Goal: Task Accomplishment & Management: Complete application form

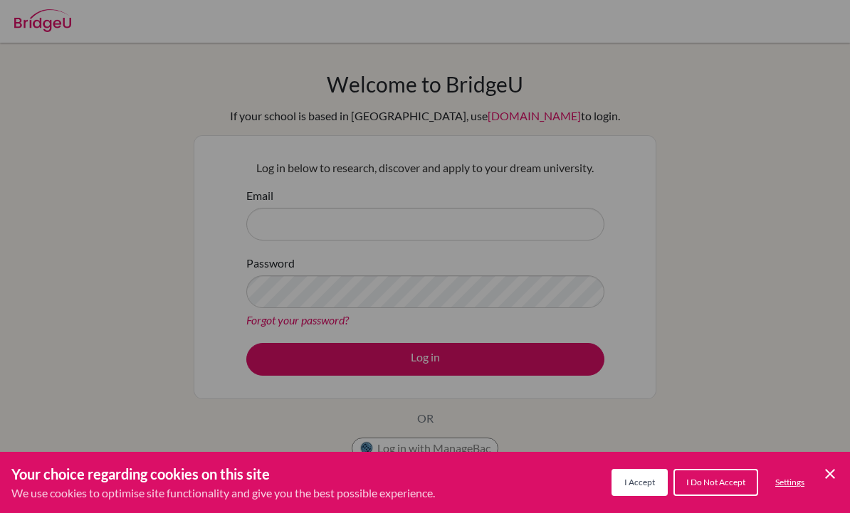
click at [636, 482] on span "I Accept" at bounding box center [639, 482] width 31 height 11
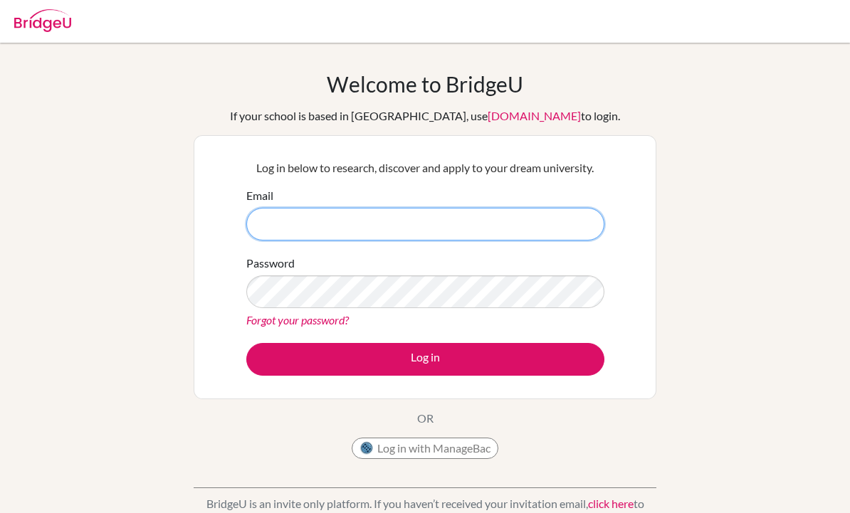
click at [560, 218] on input "Email" at bounding box center [425, 224] width 358 height 33
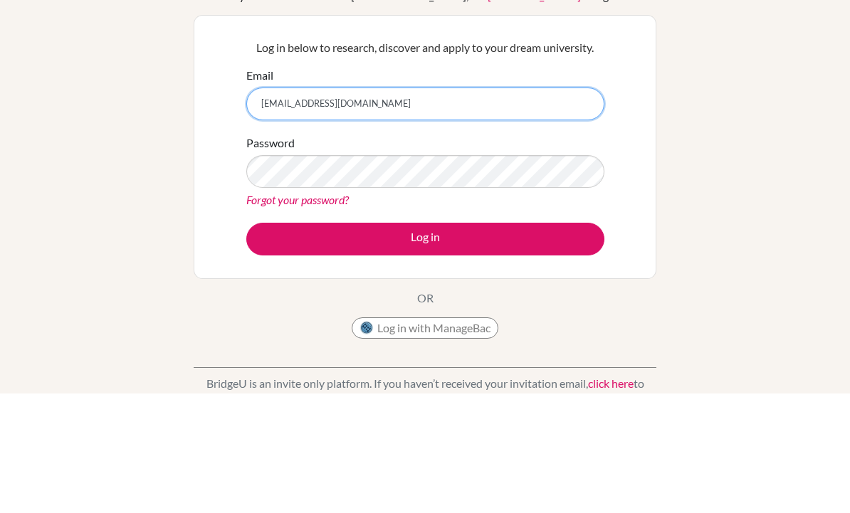
type input "[EMAIL_ADDRESS][DOMAIN_NAME]"
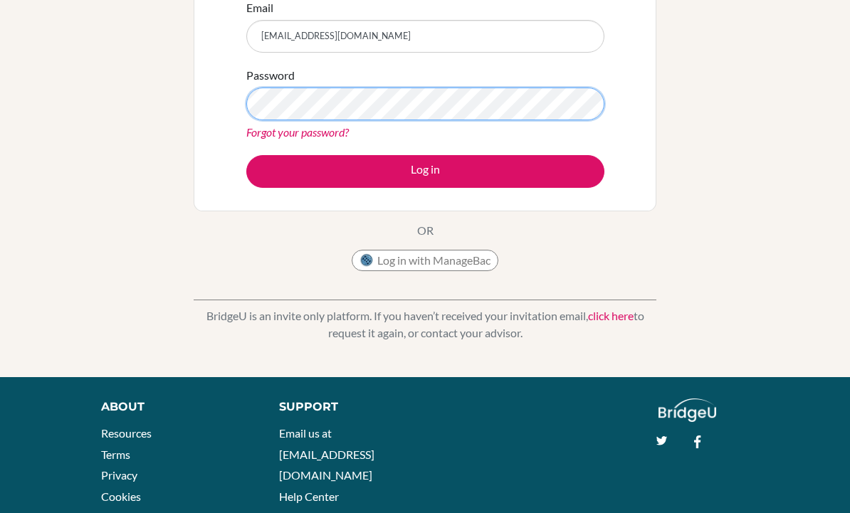
scroll to position [187, 0]
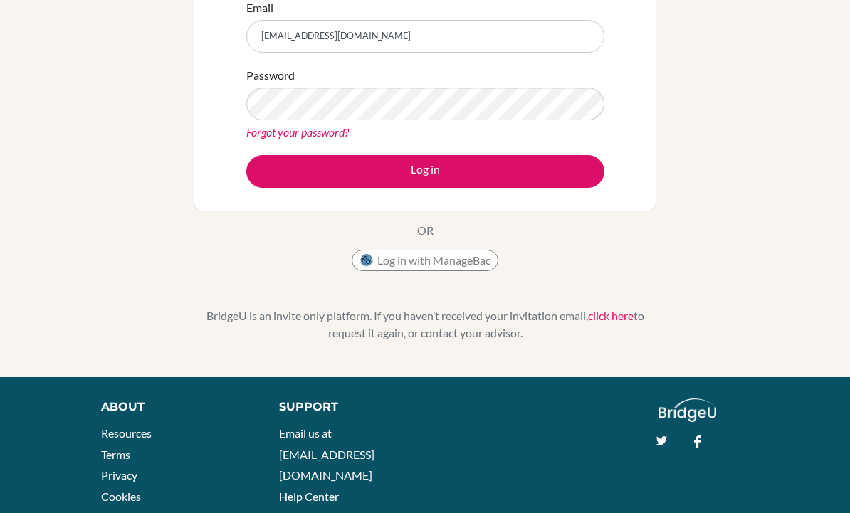
click at [271, 137] on link "Forgot your password?" at bounding box center [297, 133] width 102 height 14
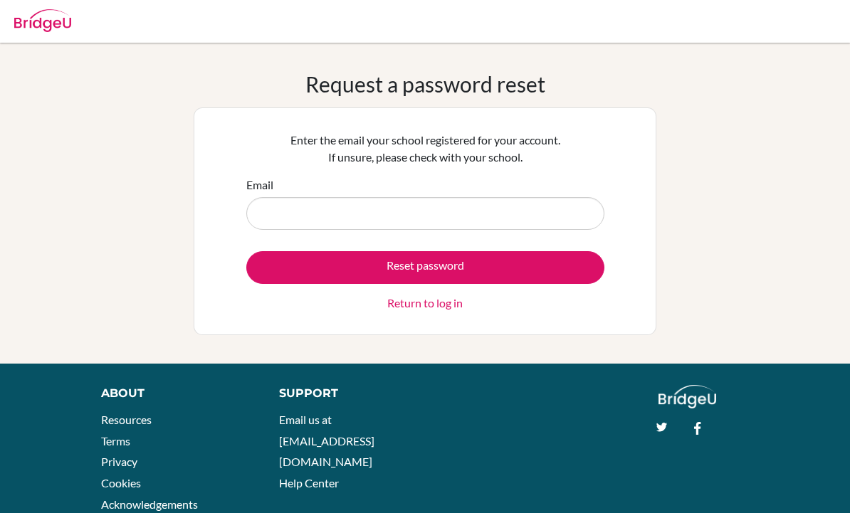
click at [573, 205] on input "Email" at bounding box center [425, 213] width 358 height 33
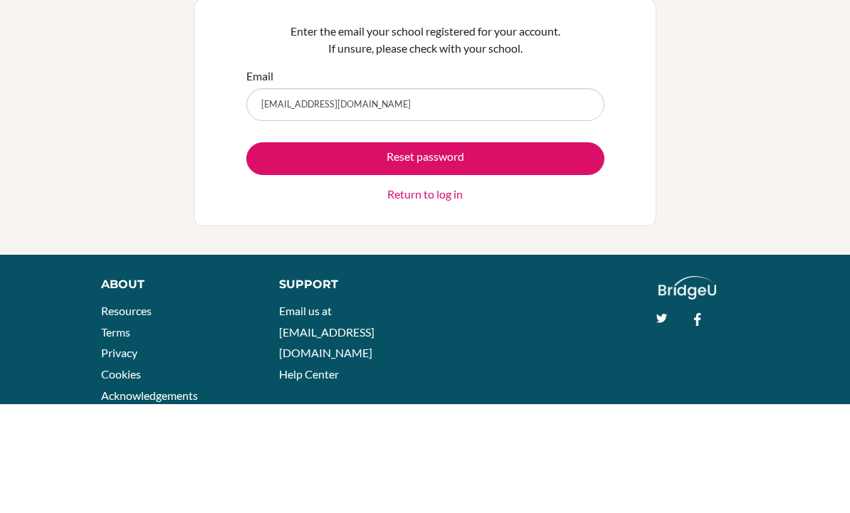
type input "Genevieves1805@gmail.com"
click at [285, 251] on button "Reset password" at bounding box center [425, 267] width 358 height 33
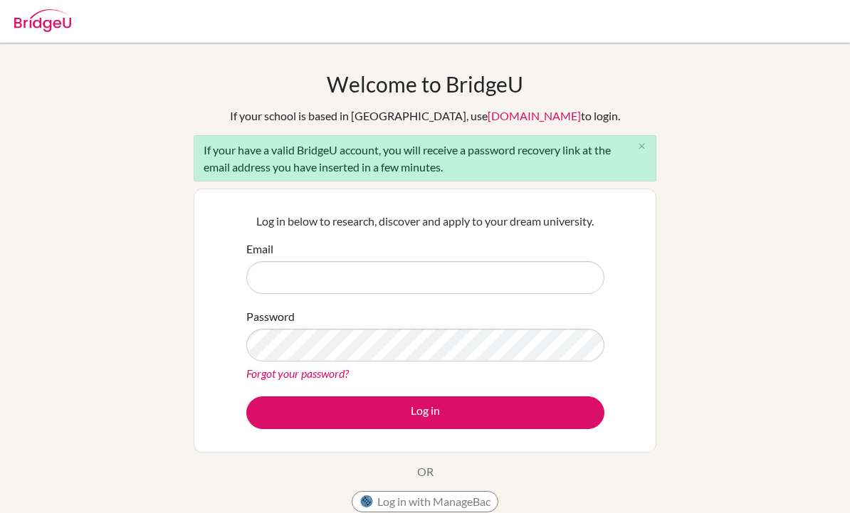
click at [561, 291] on input "Email" at bounding box center [425, 277] width 358 height 33
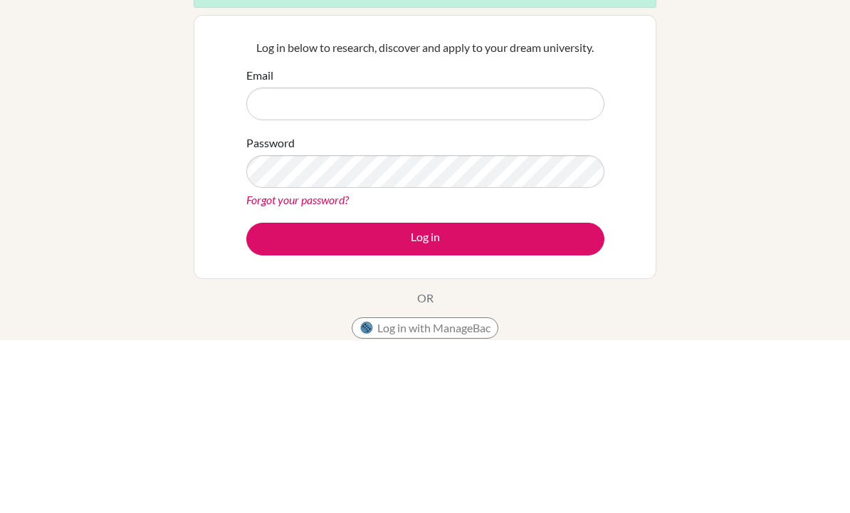
scroll to position [174, 0]
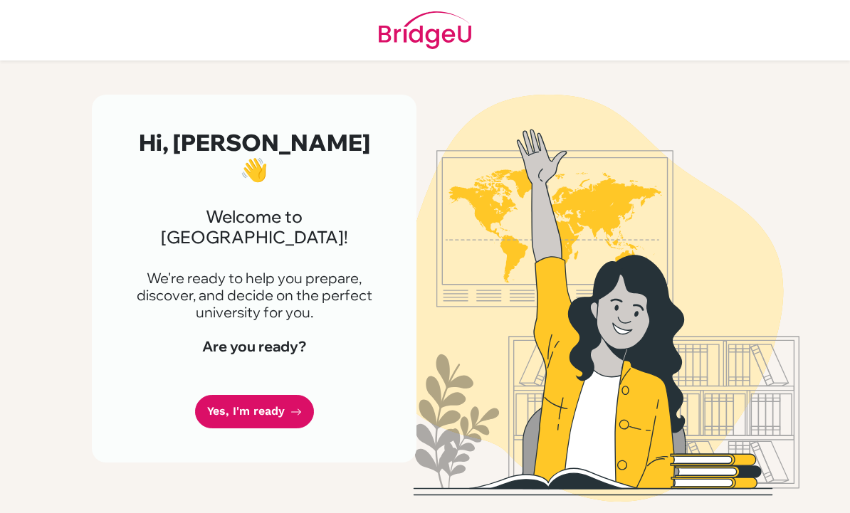
click at [225, 395] on link "Yes, I'm ready" at bounding box center [254, 411] width 119 height 33
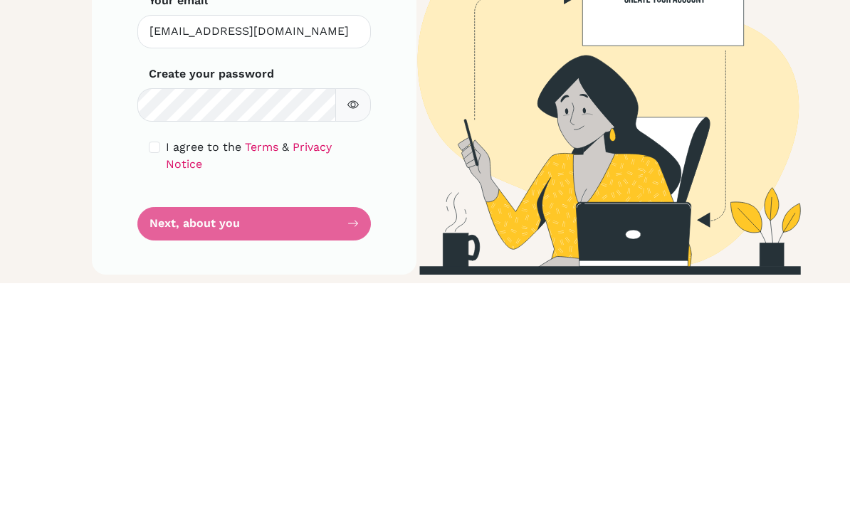
click at [154, 372] on input "checkbox" at bounding box center [154, 377] width 11 height 11
checkbox input "true"
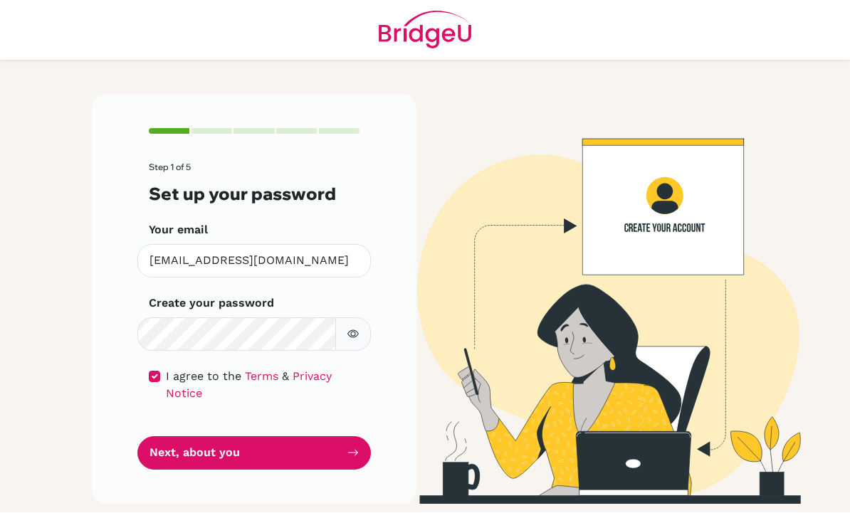
click at [323, 437] on button "Next, about you" at bounding box center [253, 453] width 233 height 33
